Goal: Information Seeking & Learning: Learn about a topic

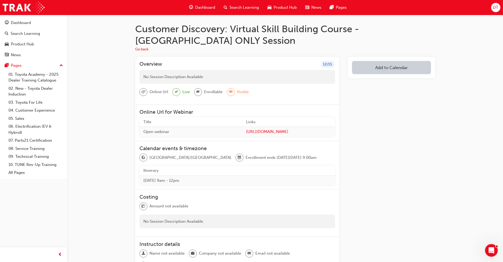
click at [449, 236] on div "Customer Discovery: Virtual Skill Building Course - [GEOGRAPHIC_DATA] ONLY Sess…" at bounding box center [285, 157] width 436 height 285
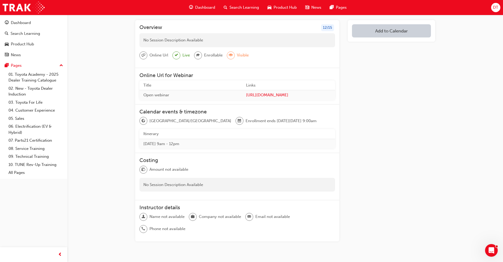
scroll to position [56, 0]
